Goal: Task Accomplishment & Management: Manage account settings

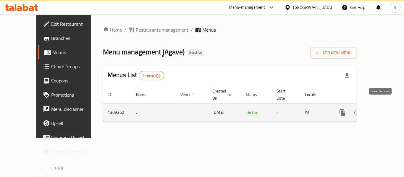
click at [384, 107] on link "enhanced table" at bounding box center [385, 113] width 14 height 14
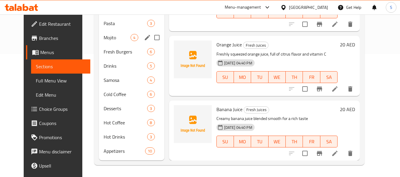
scroll to position [5, 0]
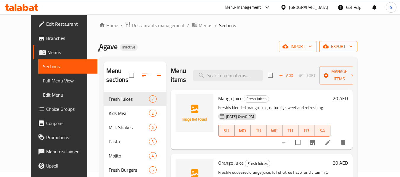
click at [328, 45] on icon "button" at bounding box center [325, 46] width 6 height 6
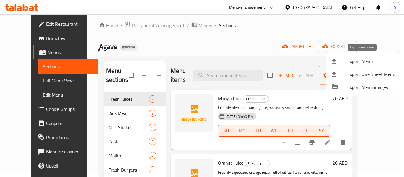
click at [351, 56] on li "Export Menu" at bounding box center [363, 61] width 74 height 13
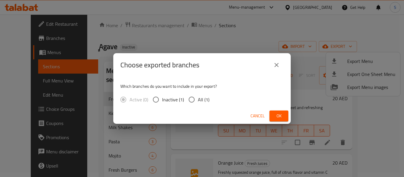
click at [198, 99] on span "All (1)" at bounding box center [204, 99] width 12 height 7
click at [198, 99] on input "All (1)" at bounding box center [191, 99] width 12 height 12
radio input "true"
click at [278, 116] on span "Ok" at bounding box center [278, 115] width 9 height 7
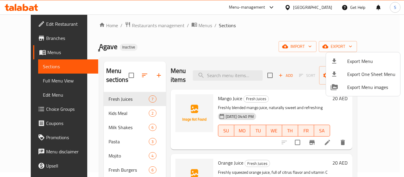
click at [220, 34] on div at bounding box center [202, 88] width 404 height 177
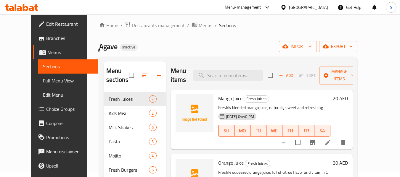
drag, startPoint x: 31, startPoint y: 26, endPoint x: 58, endPoint y: 23, distance: 27.4
click at [46, 26] on span "Edit Restaurant" at bounding box center [69, 23] width 47 height 7
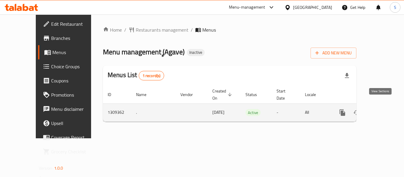
click at [382, 109] on icon "enhanced table" at bounding box center [385, 112] width 7 height 7
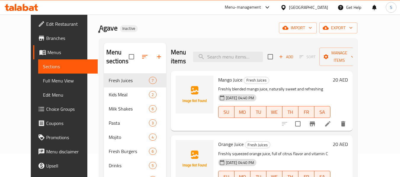
scroll to position [30, 0]
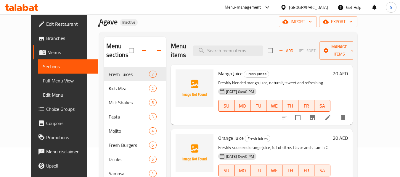
click at [50, 83] on span "Full Menu View" at bounding box center [68, 80] width 50 height 7
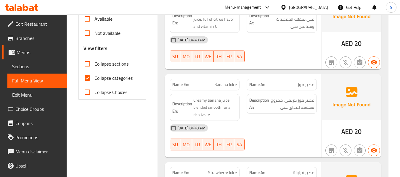
scroll to position [207, 0]
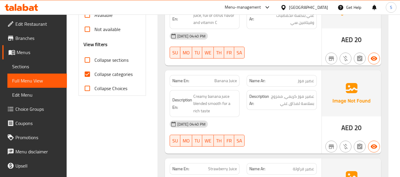
click at [112, 76] on span "Collapse categories" at bounding box center [113, 74] width 38 height 7
click at [94, 76] on input "Collapse categories" at bounding box center [87, 74] width 14 height 14
checkbox input "false"
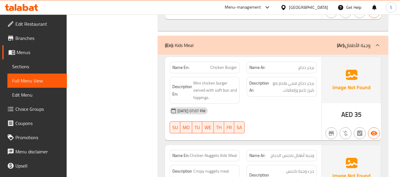
scroll to position [688, 0]
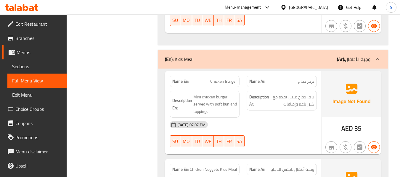
copy span "Chicken Burger"
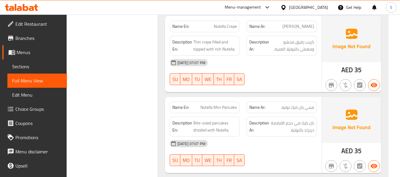
scroll to position [4281, 0]
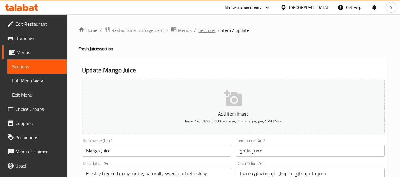
click at [201, 28] on span "Sections" at bounding box center [206, 30] width 17 height 7
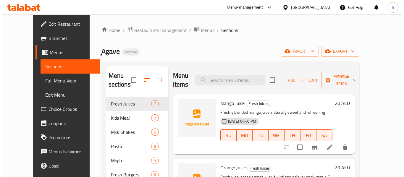
scroll to position [30, 0]
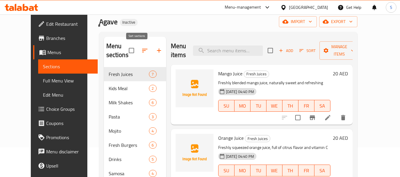
click at [141, 51] on icon "button" at bounding box center [144, 50] width 7 height 7
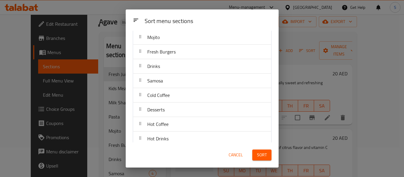
scroll to position [96, 0]
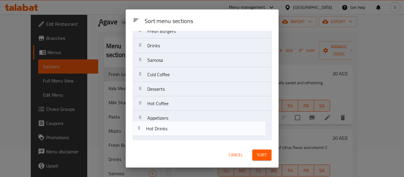
drag, startPoint x: 172, startPoint y: 122, endPoint x: 173, endPoint y: 117, distance: 5.4
click at [171, 135] on nav "Fresh Juices Kids Meal Milk Shakes Pasta Mojito Fresh Burgers Drinks Samosa Col…" at bounding box center [202, 45] width 139 height 189
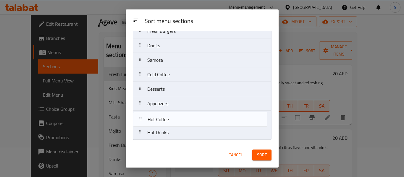
drag, startPoint x: 178, startPoint y: 106, endPoint x: 178, endPoint y: 126, distance: 20.4
click at [178, 126] on nav "Fresh Juices Kids Meal Milk Shakes Pasta Mojito Fresh Burgers Drinks Samosa Col…" at bounding box center [202, 45] width 139 height 189
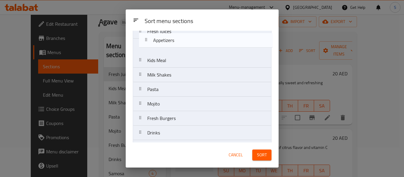
scroll to position [0, 0]
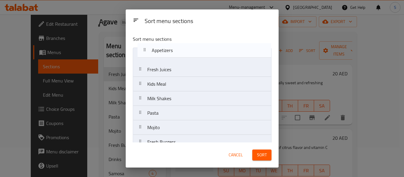
drag, startPoint x: 177, startPoint y: 109, endPoint x: 181, endPoint y: 53, distance: 56.1
click at [181, 53] on nav "Fresh Juices Kids Meal Milk Shakes Pasta Mojito Fresh Burgers Drinks Samosa Col…" at bounding box center [202, 142] width 139 height 189
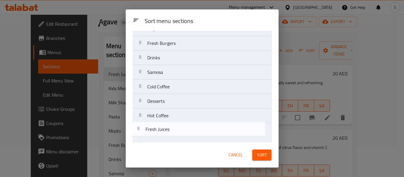
scroll to position [96, 0]
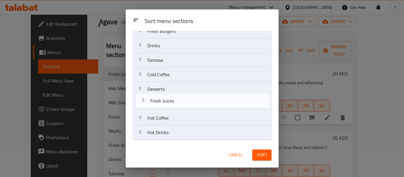
drag, startPoint x: 177, startPoint y: 71, endPoint x: 180, endPoint y: 105, distance: 34.4
click at [180, 105] on nav "Appetizers Fresh Juices Kids Meal Milk Shakes Pasta Mojito Fresh Burgers Drinks…" at bounding box center [202, 45] width 139 height 189
drag, startPoint x: 179, startPoint y: 77, endPoint x: 178, endPoint y: 107, distance: 30.2
click at [178, 107] on nav "Appetizers Kids Meal Milk Shakes Pasta Mojito Fresh Burgers Drinks Samosa Cold …" at bounding box center [202, 45] width 139 height 189
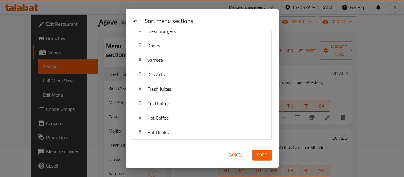
scroll to position [67, 0]
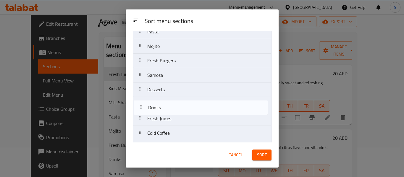
drag, startPoint x: 171, startPoint y: 78, endPoint x: 172, endPoint y: 111, distance: 32.6
click at [172, 111] on nav "Appetizers Kids Meal Milk Shakes Pasta Mojito Fresh Burgers Drinks Samosa Desse…" at bounding box center [202, 75] width 139 height 189
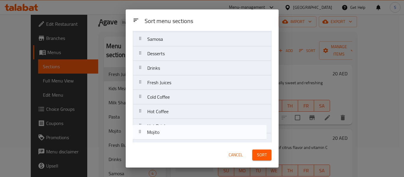
scroll to position [96, 0]
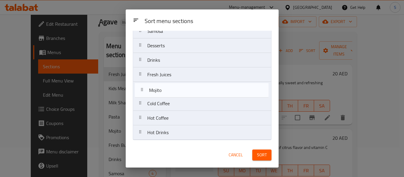
drag, startPoint x: 172, startPoint y: 78, endPoint x: 174, endPoint y: 98, distance: 19.9
click at [174, 98] on nav "Appetizers Kids Meal Milk Shakes Pasta Mojito Fresh Burgers Samosa Desserts Dri…" at bounding box center [202, 45] width 139 height 189
drag, startPoint x: 176, startPoint y: 86, endPoint x: 179, endPoint y: 94, distance: 8.5
click at [179, 94] on nav "Appetizers Kids Meal Milk Shakes Pasta Fresh Burgers Samosa Desserts Drinks Fre…" at bounding box center [202, 45] width 139 height 189
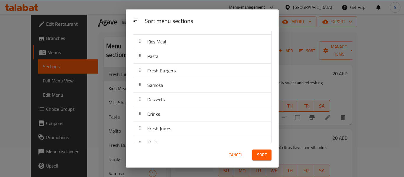
scroll to position [8, 0]
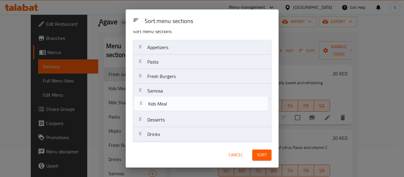
drag, startPoint x: 178, startPoint y: 67, endPoint x: 179, endPoint y: 112, distance: 45.6
click at [179, 112] on nav "Appetizers Kids Meal Pasta Fresh Burgers Samosa Desserts Drinks Fresh Juices Mo…" at bounding box center [202, 134] width 139 height 189
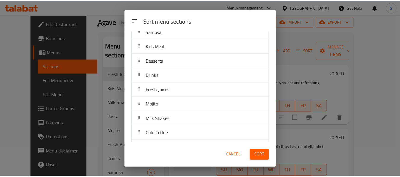
scroll to position [96, 0]
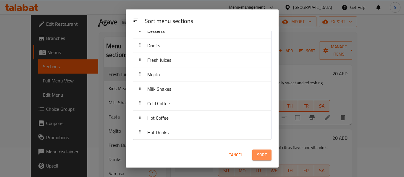
click at [264, 155] on span "Sort" at bounding box center [262, 154] width 10 height 7
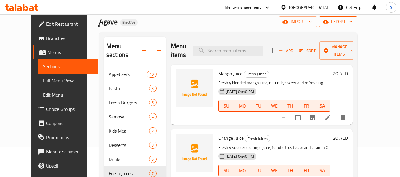
click at [352, 20] on span "export" at bounding box center [338, 21] width 29 height 7
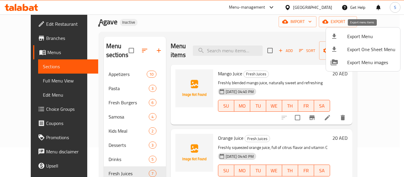
click at [365, 35] on span "Export Menu" at bounding box center [371, 36] width 48 height 7
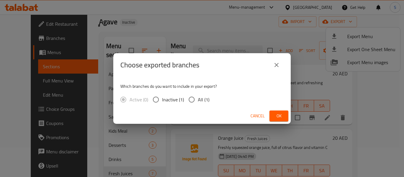
click at [201, 103] on span "All (1)" at bounding box center [204, 99] width 12 height 7
click at [198, 104] on input "All (1)" at bounding box center [191, 99] width 12 height 12
radio input "true"
click at [283, 115] on span "Ok" at bounding box center [278, 115] width 9 height 7
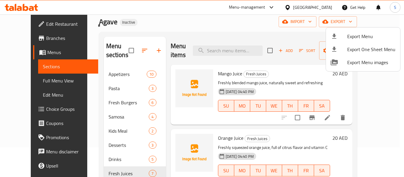
click at [167, 25] on div at bounding box center [202, 88] width 404 height 177
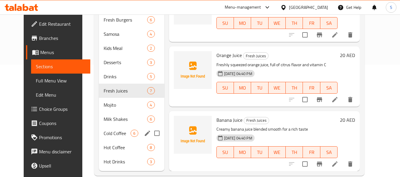
scroll to position [118, 0]
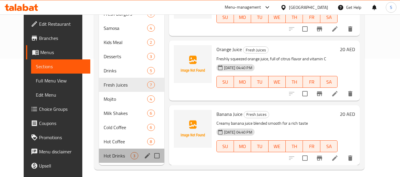
click at [109, 163] on div "Hot Drinks 3" at bounding box center [131, 156] width 65 height 14
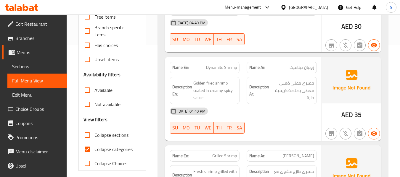
scroll to position [148, 0]
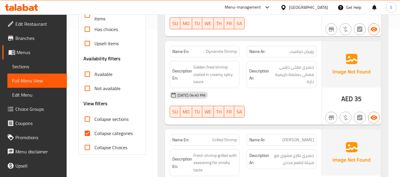
click at [109, 133] on span "Collapse categories" at bounding box center [113, 133] width 38 height 7
click at [94, 133] on input "Collapse categories" at bounding box center [87, 133] width 14 height 14
checkbox input "false"
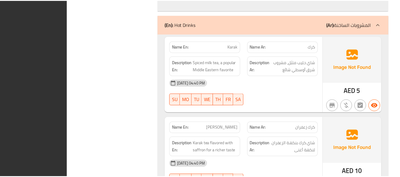
scroll to position [6075, 0]
